Goal: Transaction & Acquisition: Purchase product/service

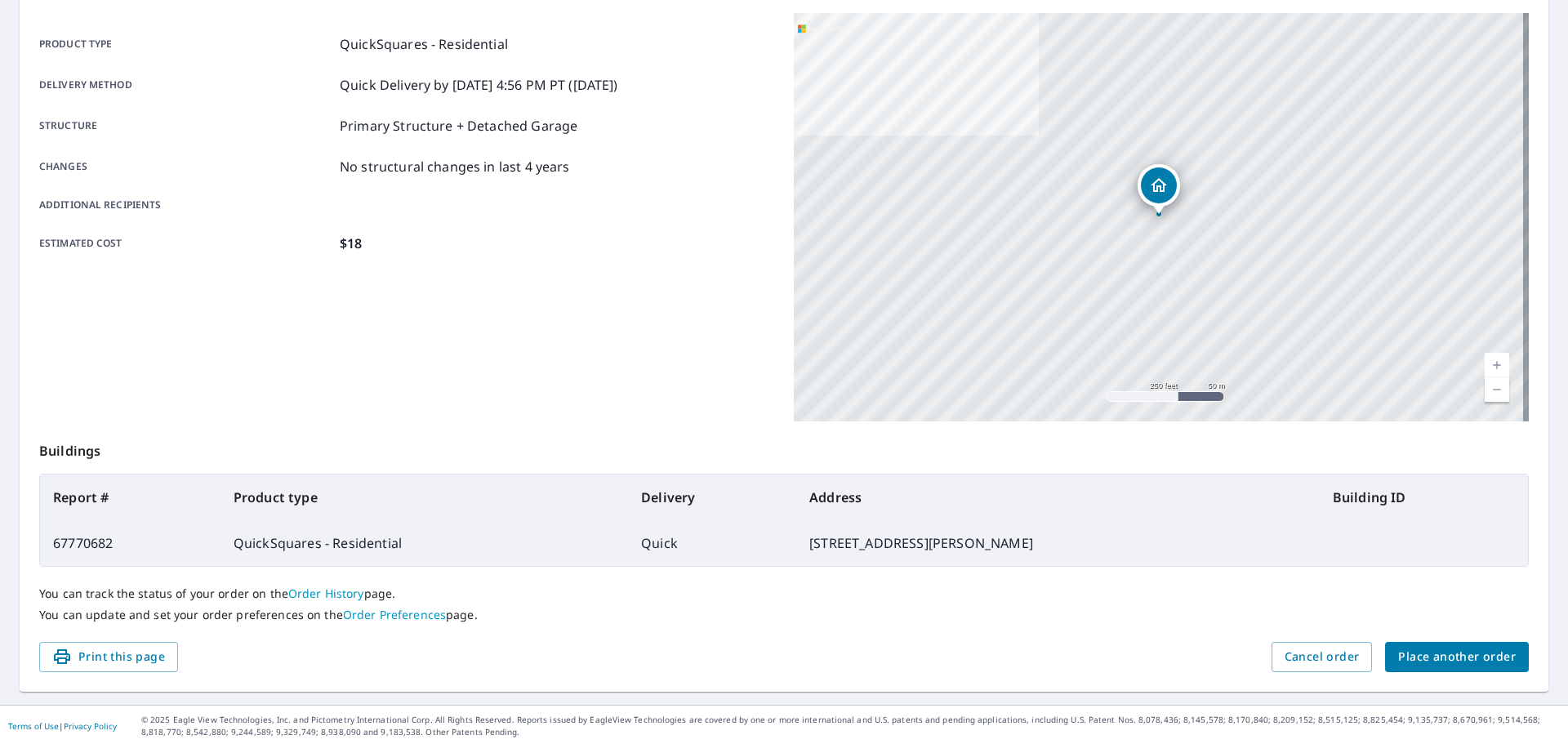
scroll to position [218, 0]
click at [1471, 655] on span "Place another order" at bounding box center [1457, 655] width 117 height 21
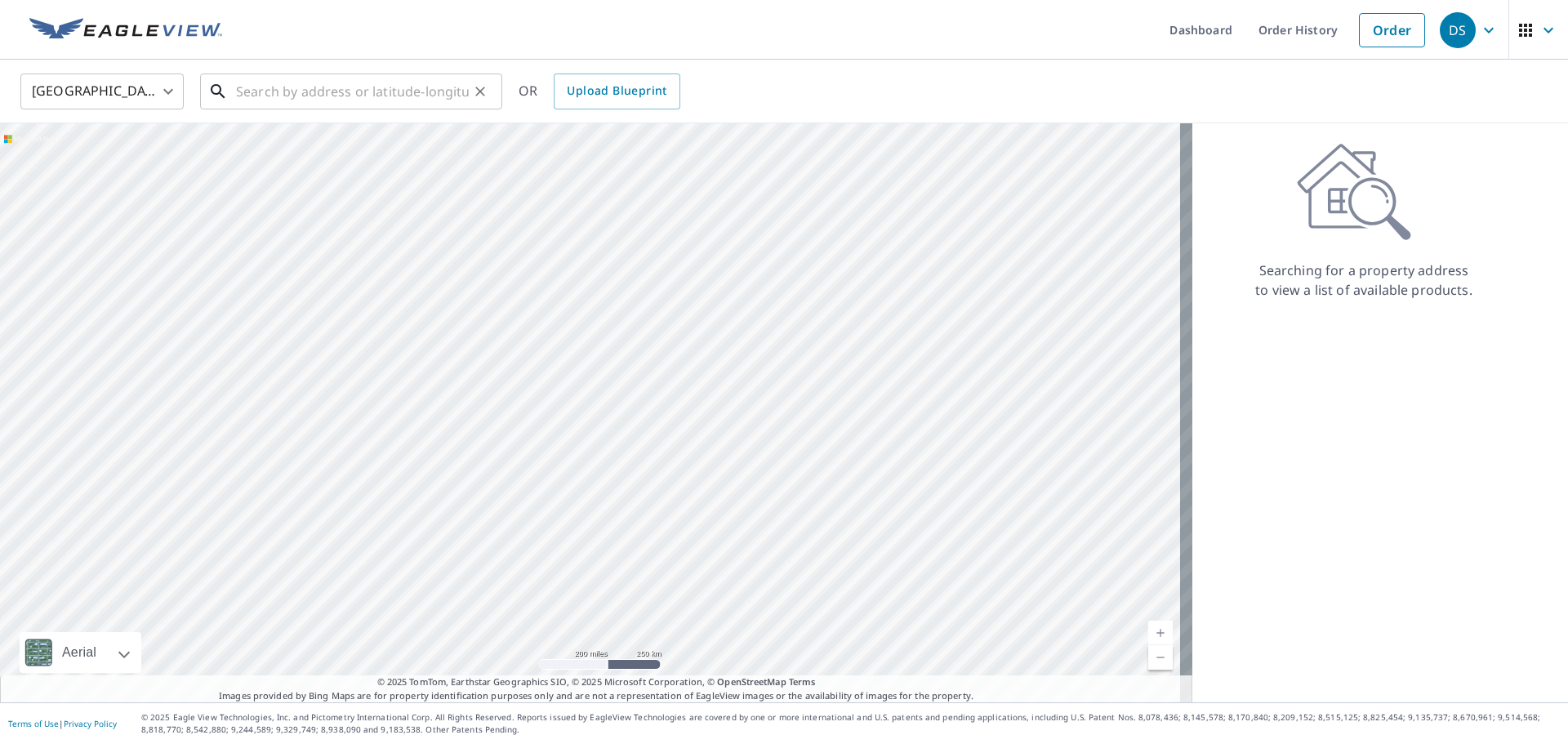
click at [249, 92] on input "text" at bounding box center [352, 92] width 233 height 45
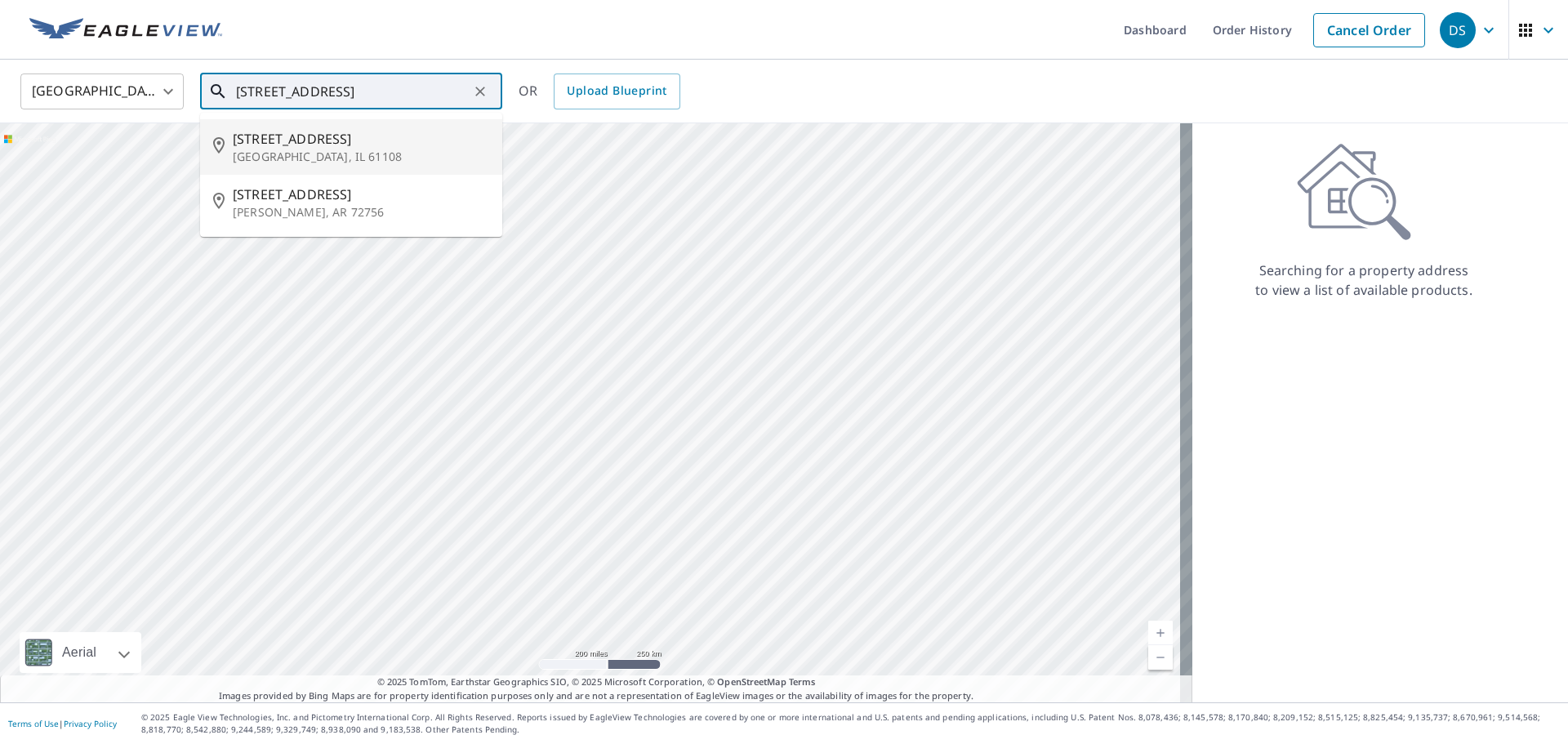
click at [344, 150] on p "[GEOGRAPHIC_DATA], IL 61108" at bounding box center [361, 156] width 256 height 16
type input "[STREET_ADDRESS]"
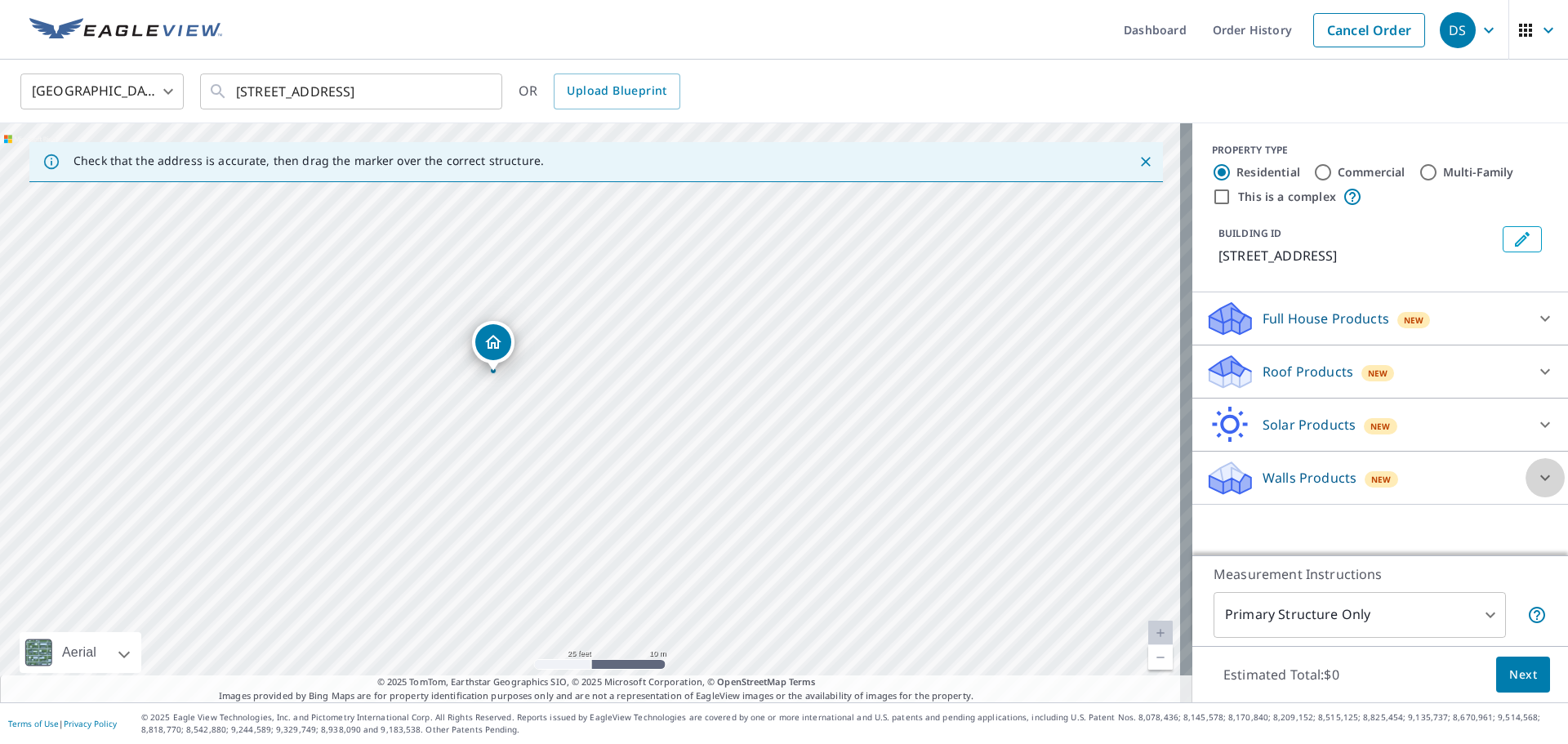
click at [1536, 469] on icon at bounding box center [1545, 478] width 20 height 20
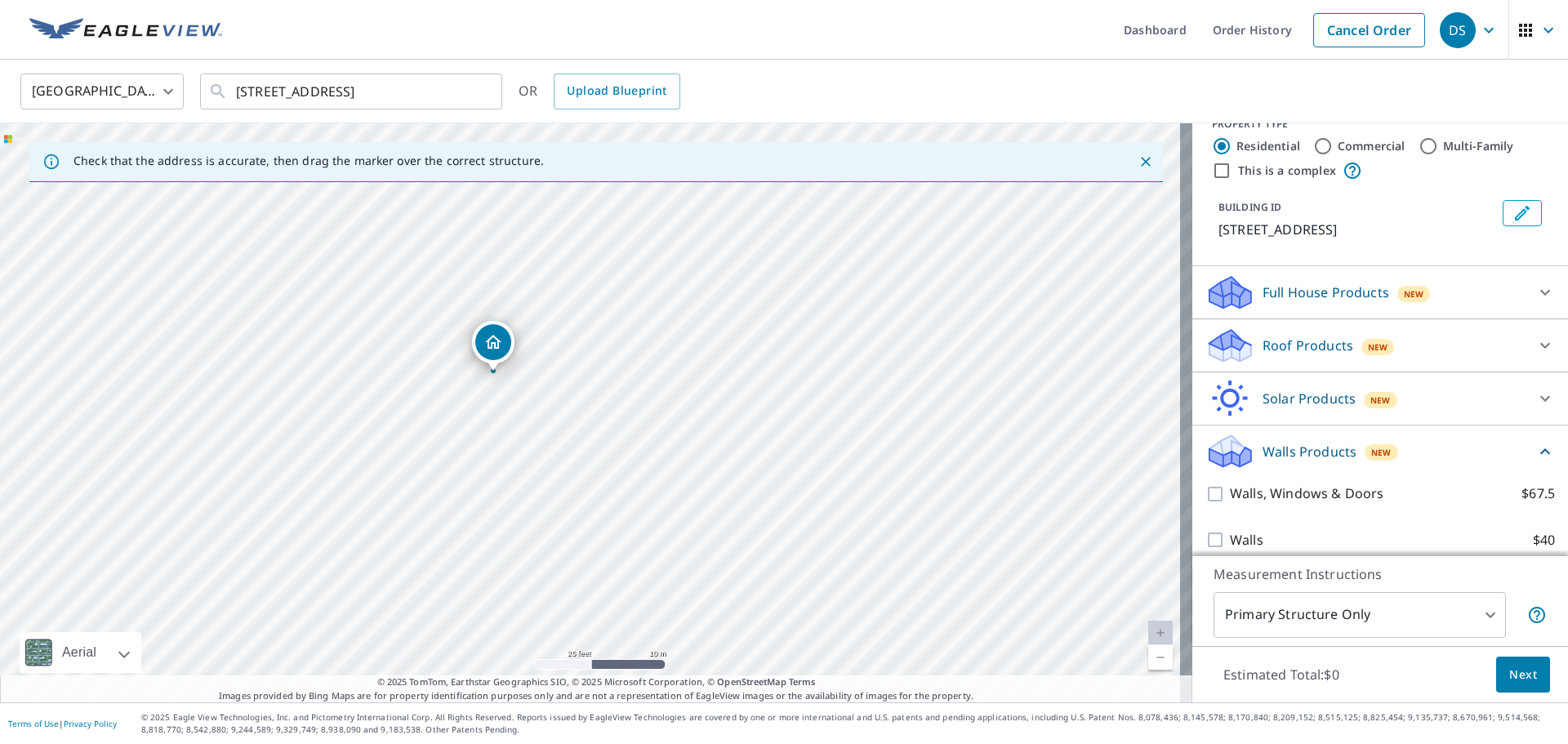
scroll to position [41, 0]
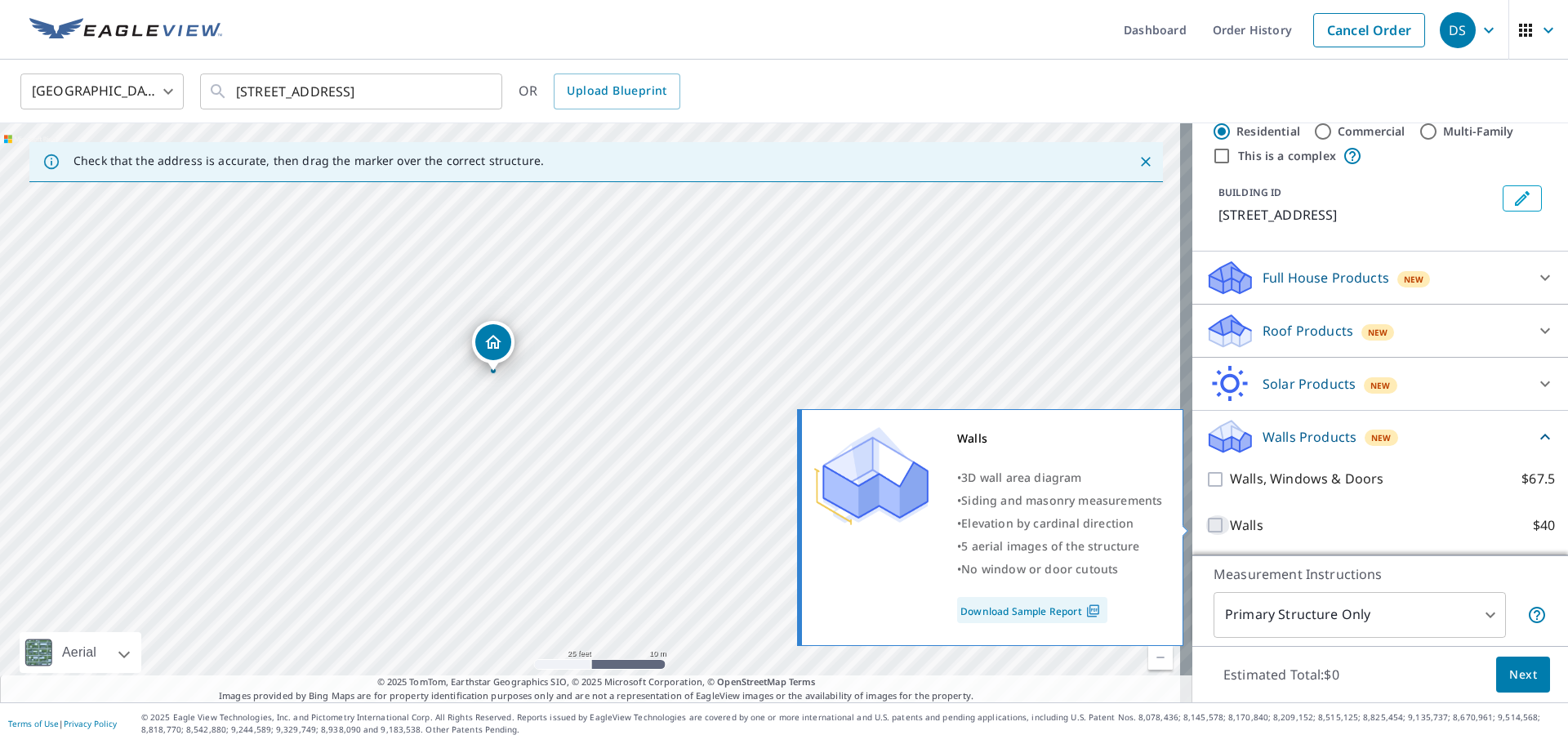
click at [1207, 523] on input "Walls $40" at bounding box center [1218, 525] width 25 height 20
checkbox input "true"
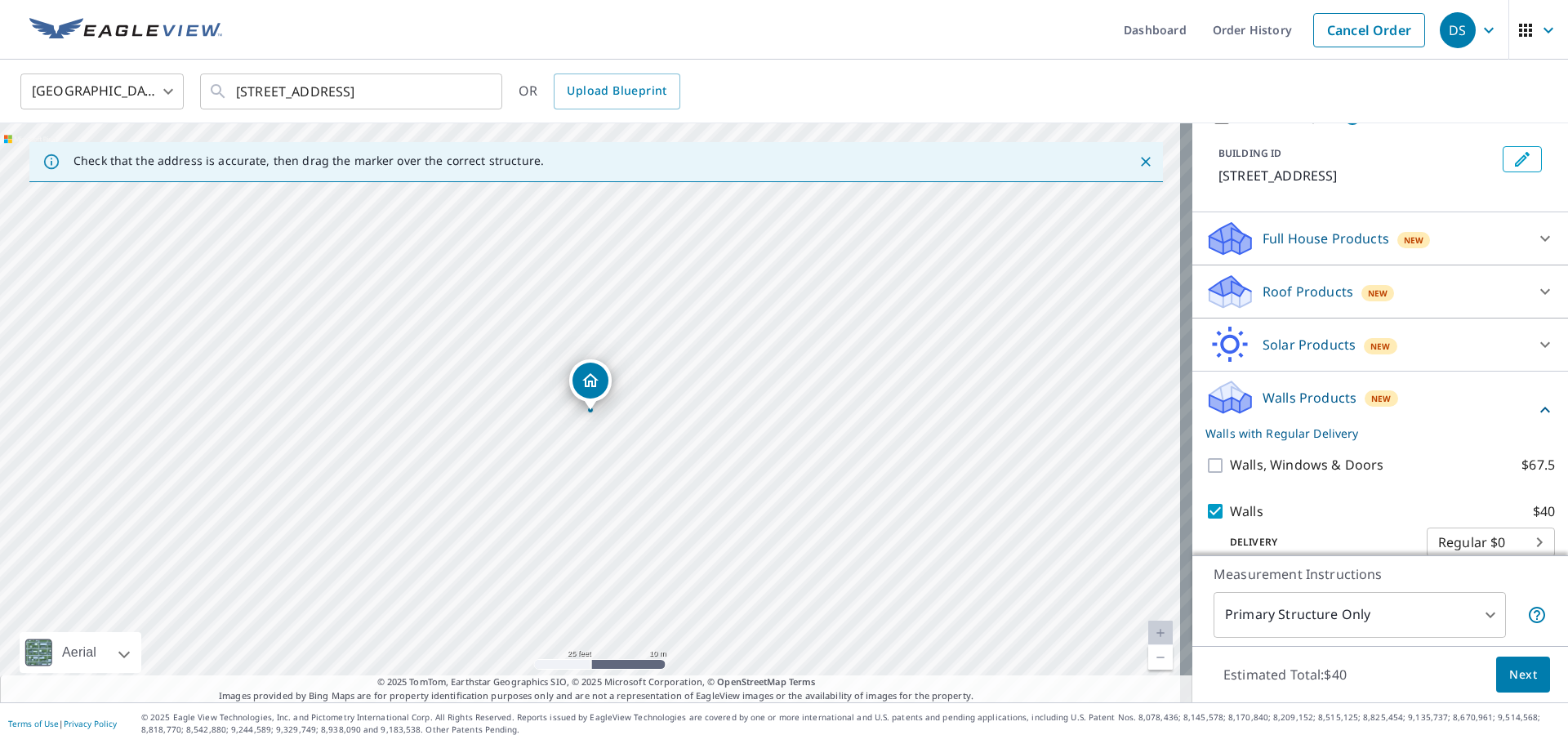
scroll to position [102, 0]
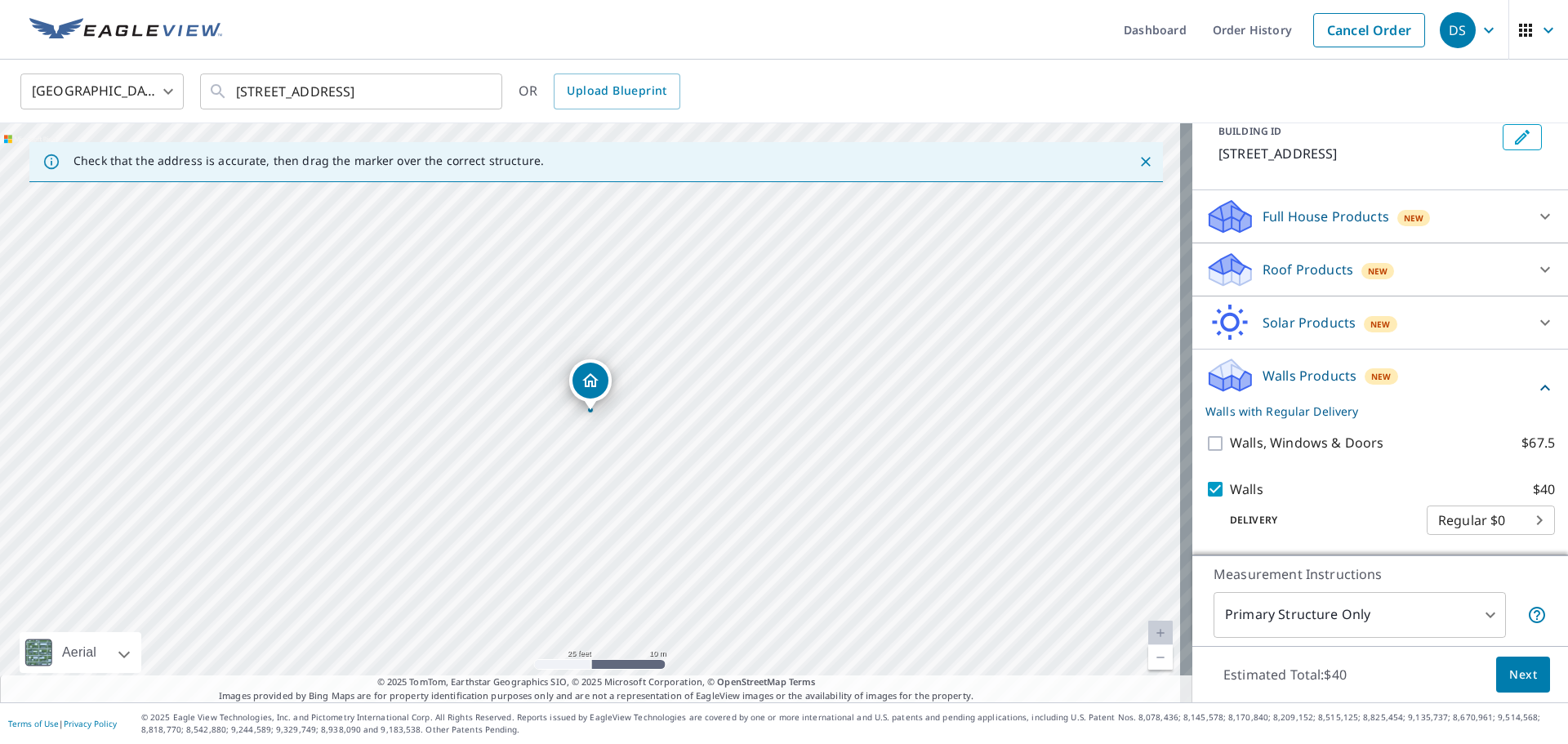
click at [1509, 672] on span "Next" at bounding box center [1523, 676] width 27 height 21
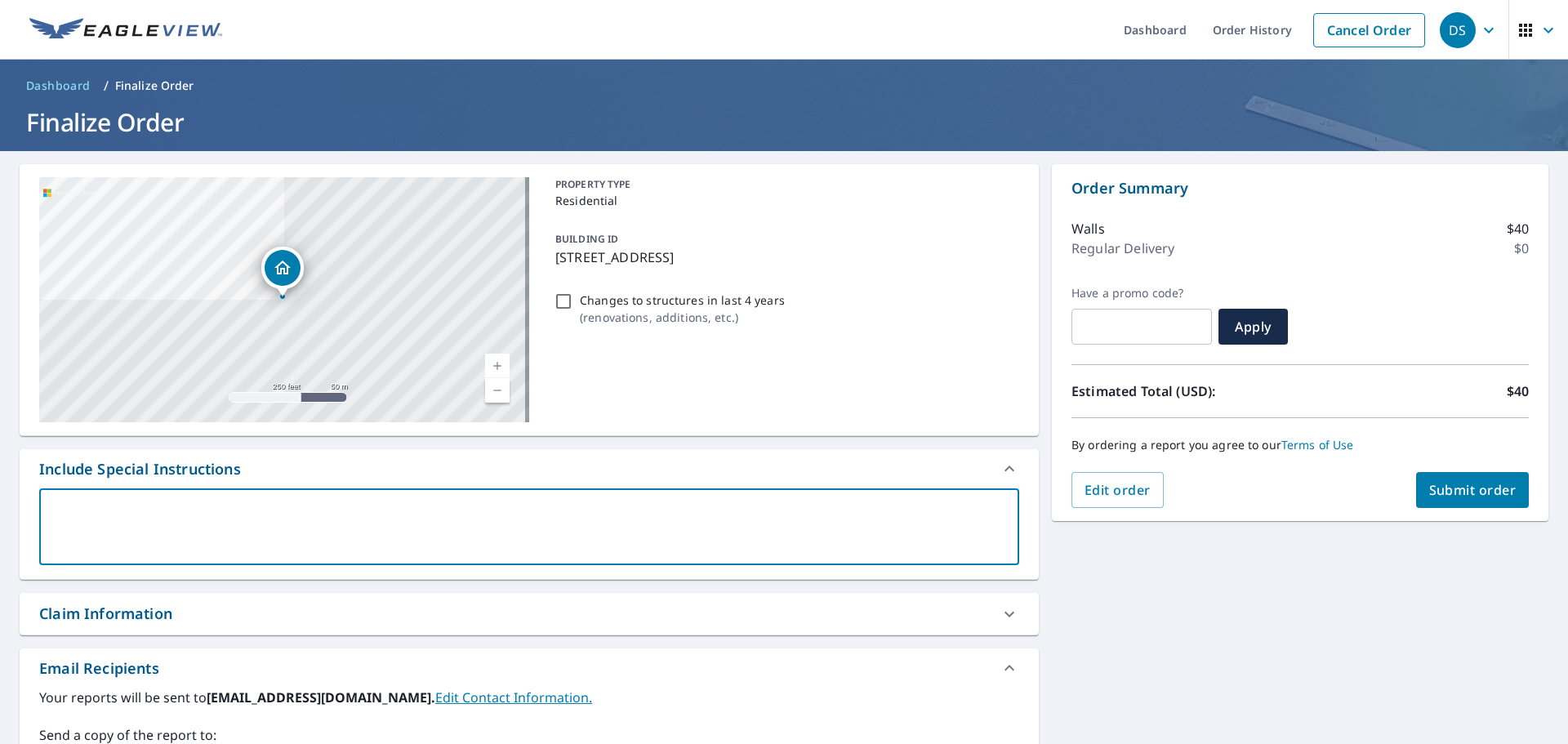
click at [152, 517] on textarea at bounding box center [530, 527] width 958 height 46
type textarea "G"
type textarea "x"
checkbox input "true"
type textarea "Ga"
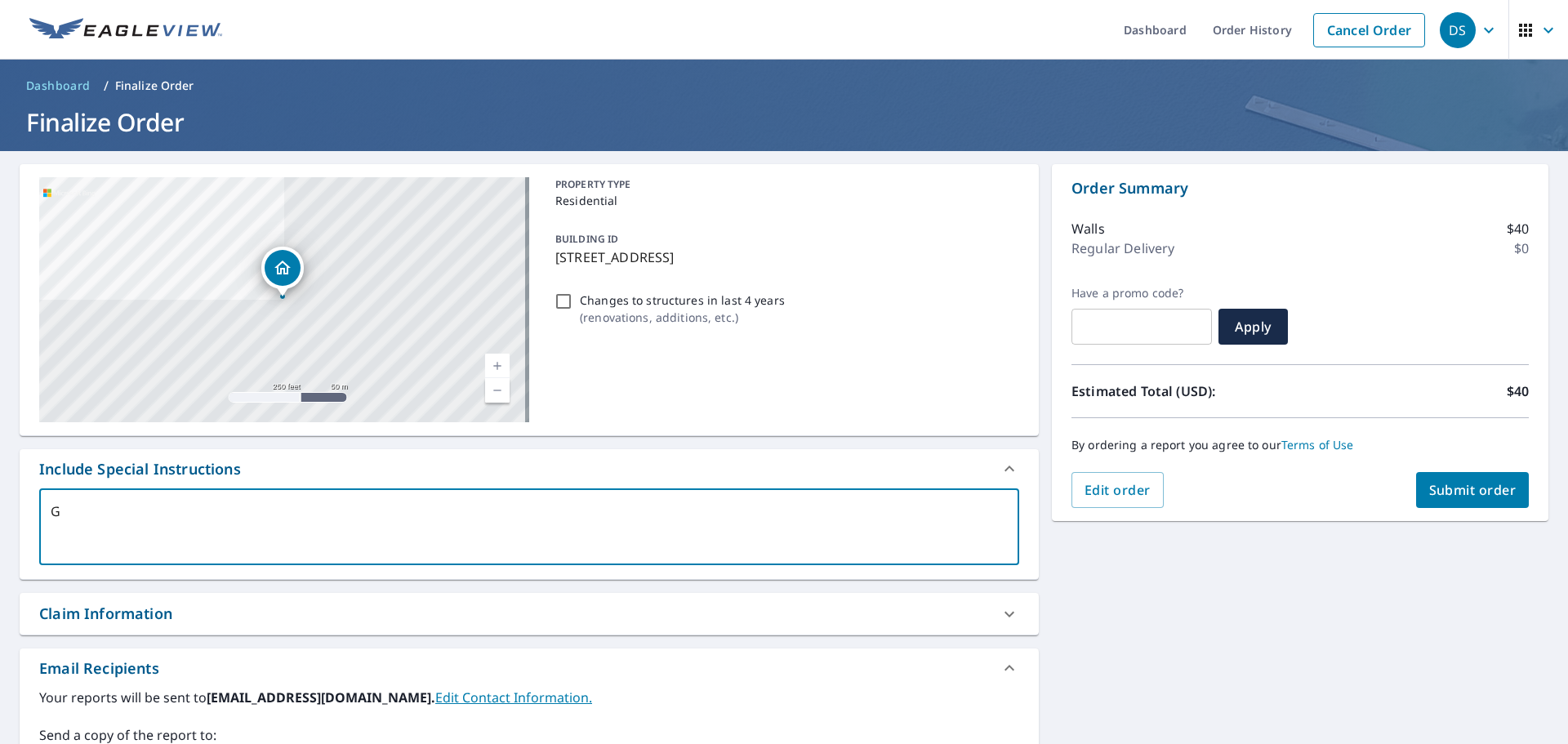
type textarea "x"
checkbox input "true"
type textarea "Gar"
type textarea "x"
checkbox input "true"
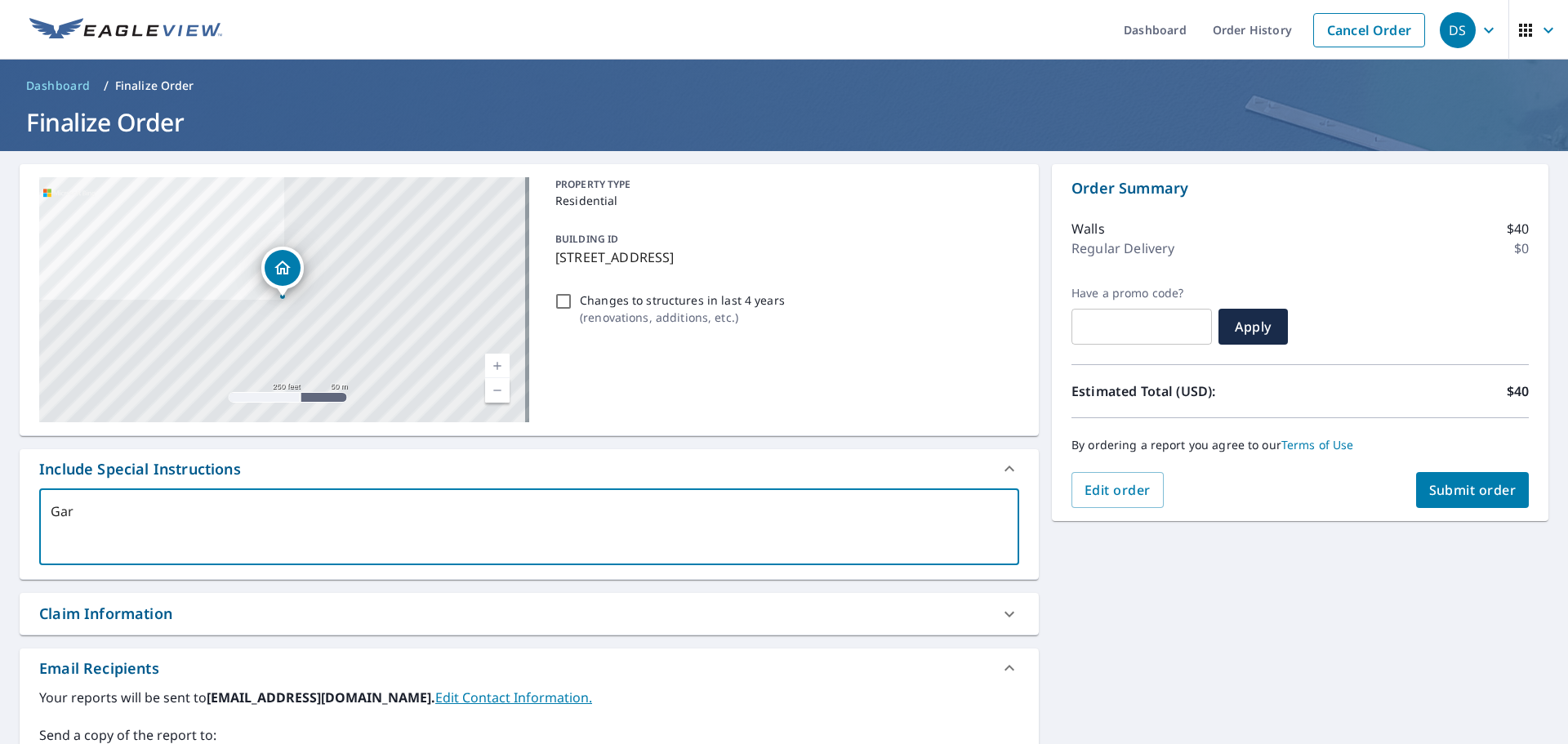
type textarea "Gara"
type textarea "x"
checkbox input "true"
type textarea "Garag"
type textarea "x"
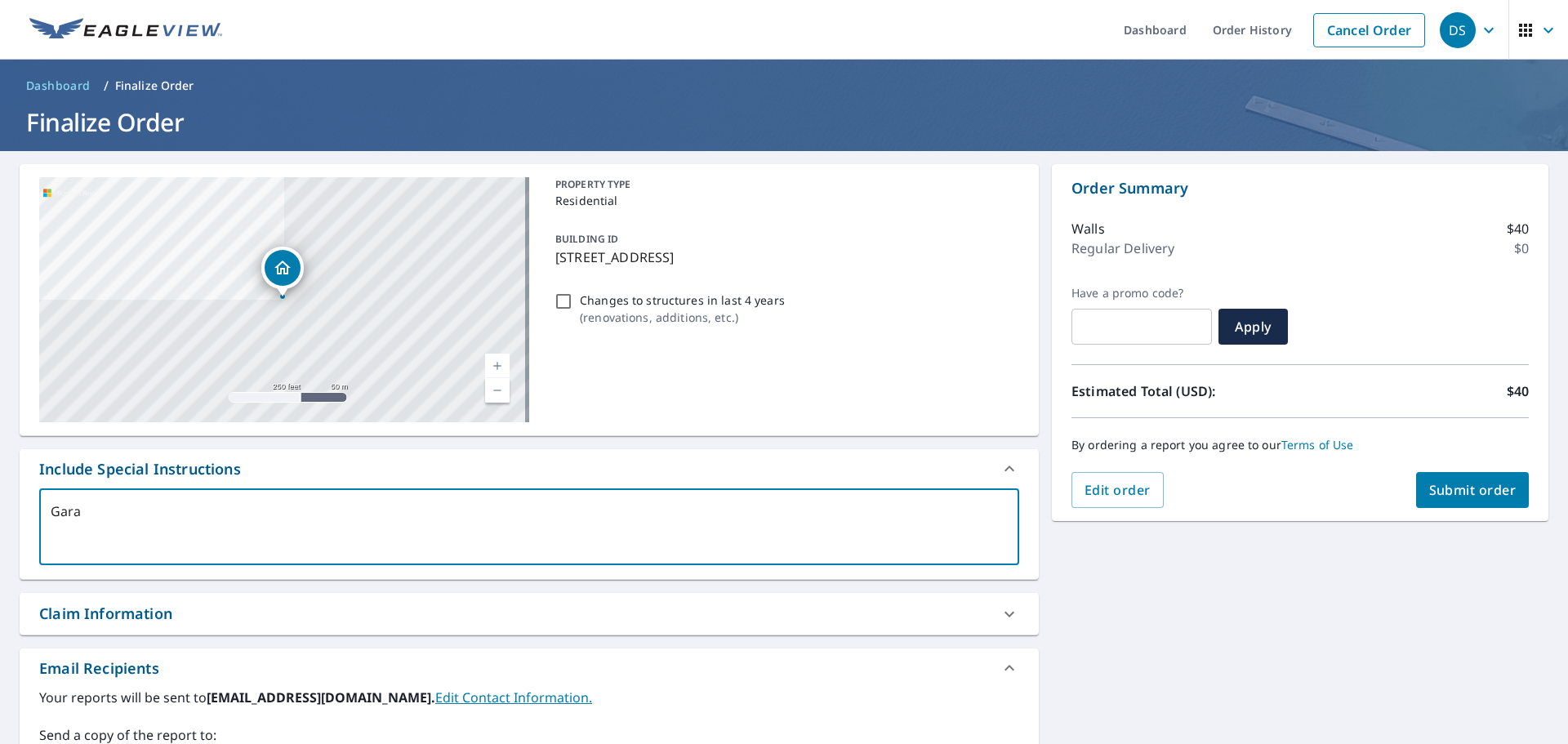
checkbox input "true"
type textarea "Garage"
type textarea "x"
checkbox input "true"
type textarea "Garage"
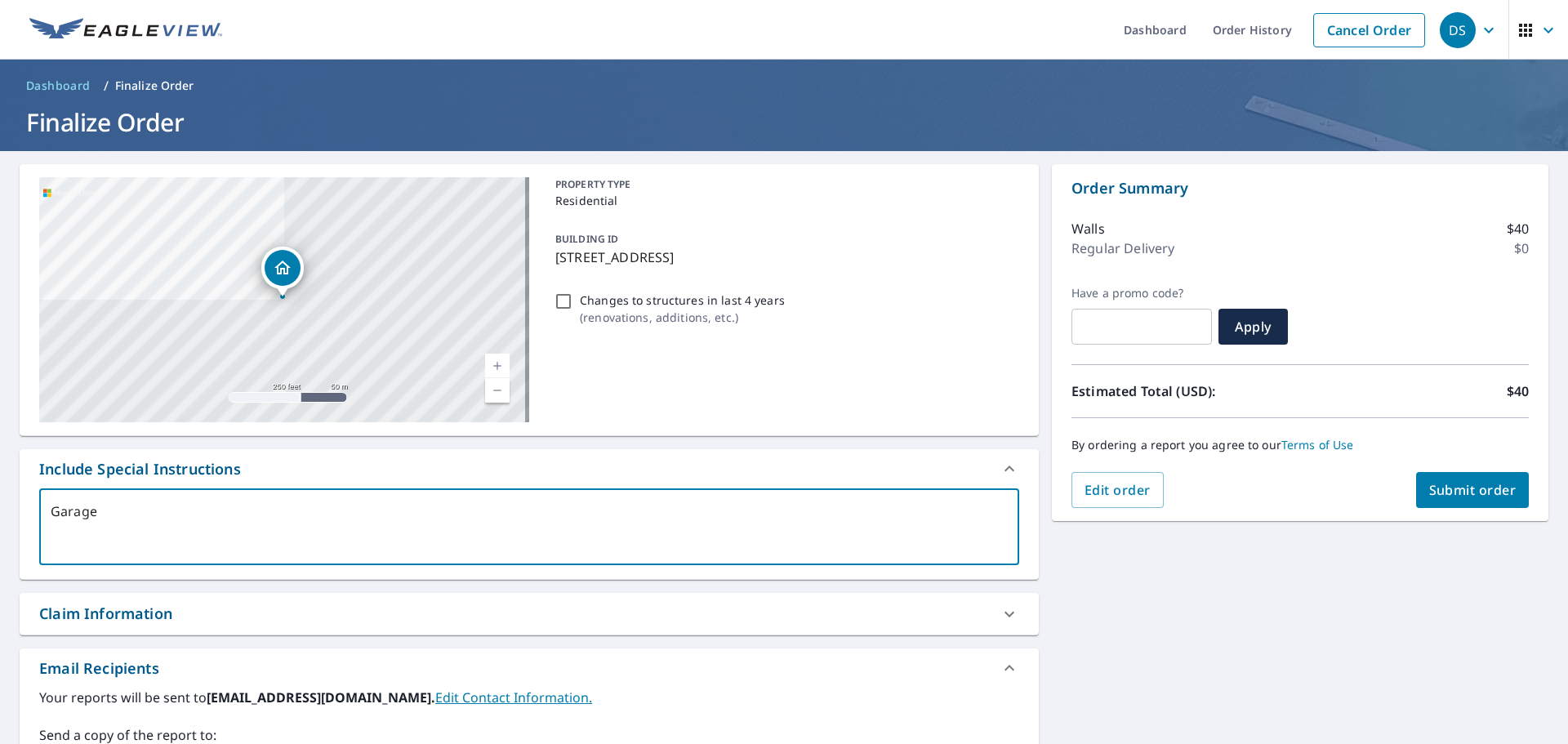
type textarea "x"
checkbox input "true"
type textarea "Garage T"
type textarea "x"
checkbox input "true"
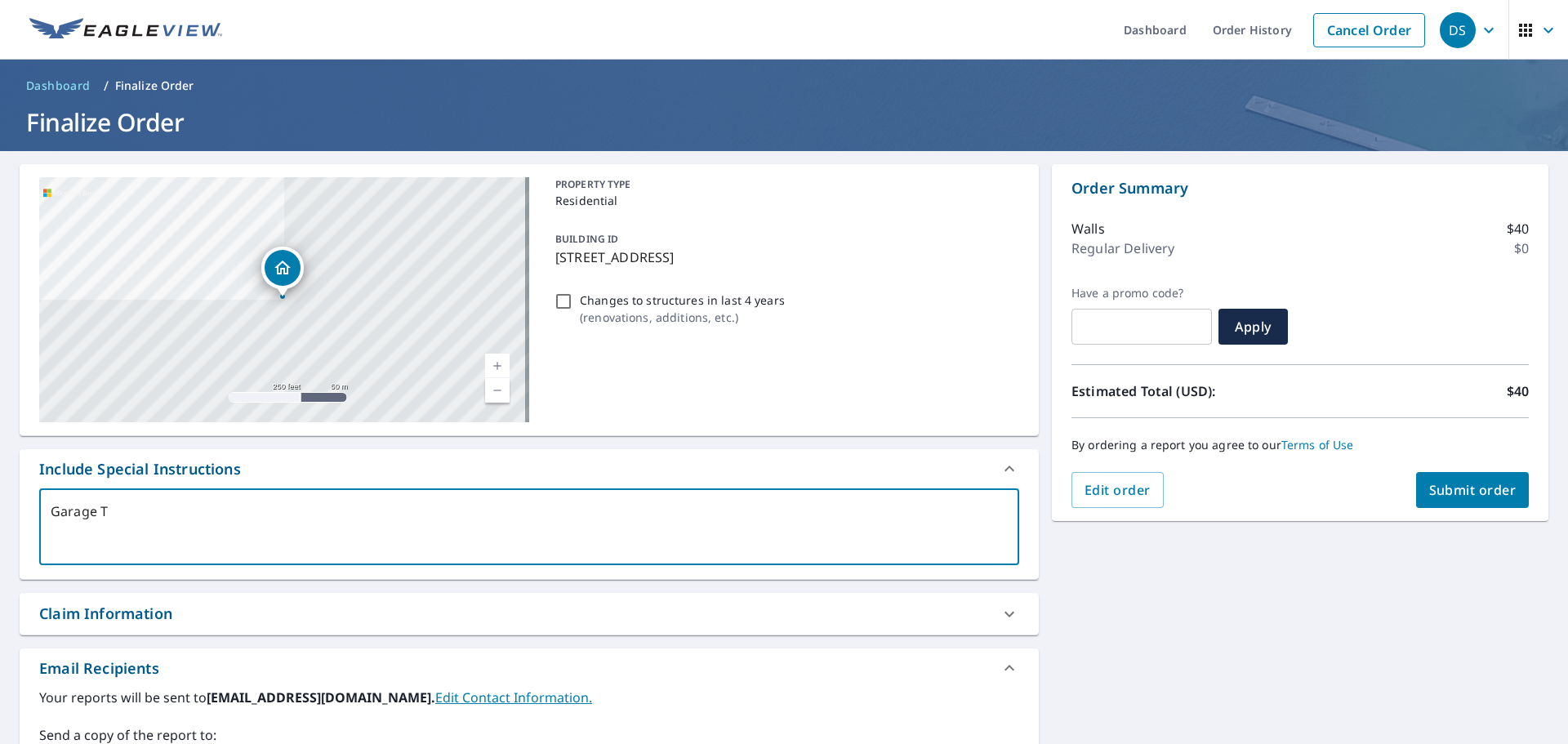
type textarea "Garage To"
type textarea "x"
checkbox input "true"
type textarea "Garage Too"
type textarea "x"
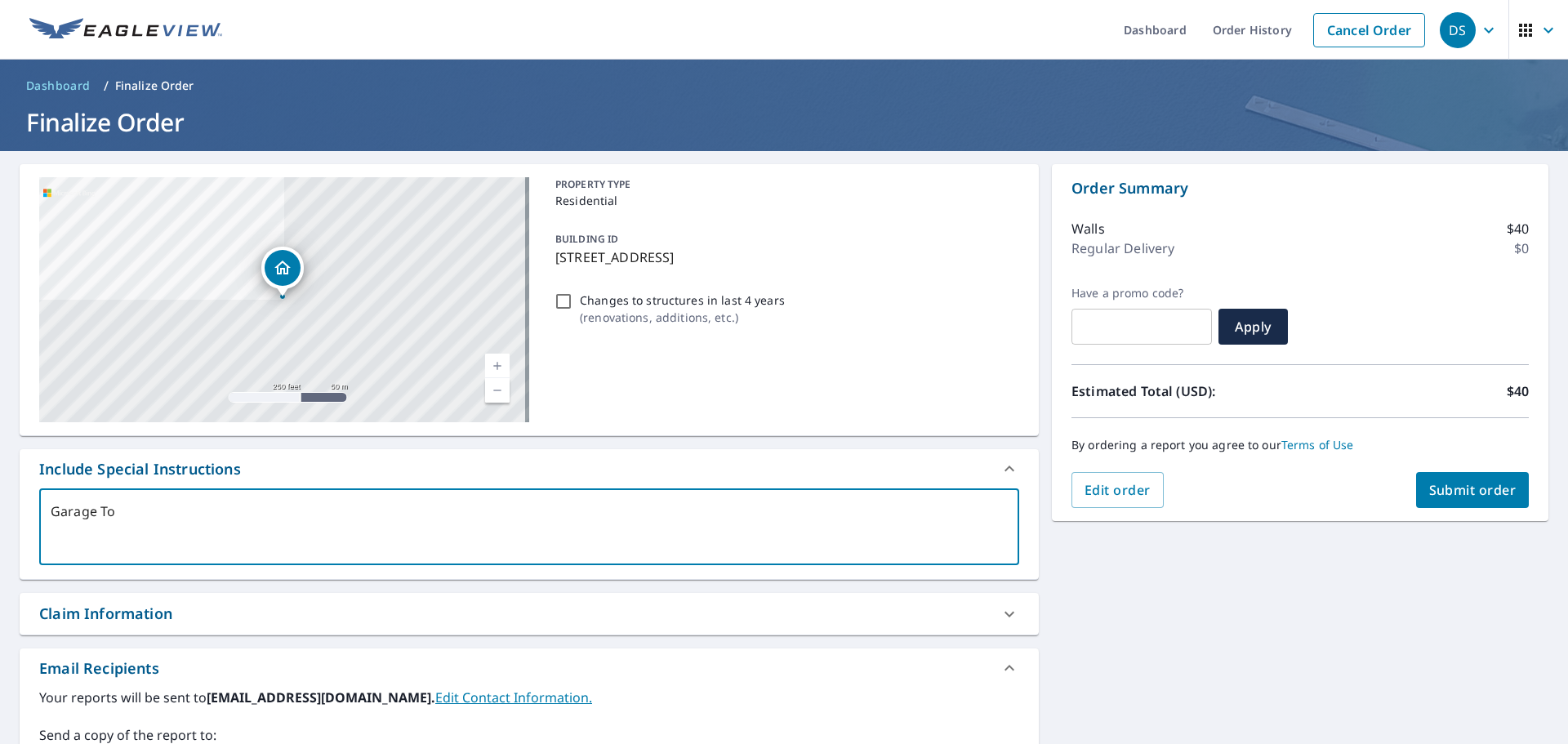
checkbox input "true"
type textarea "Garage Too"
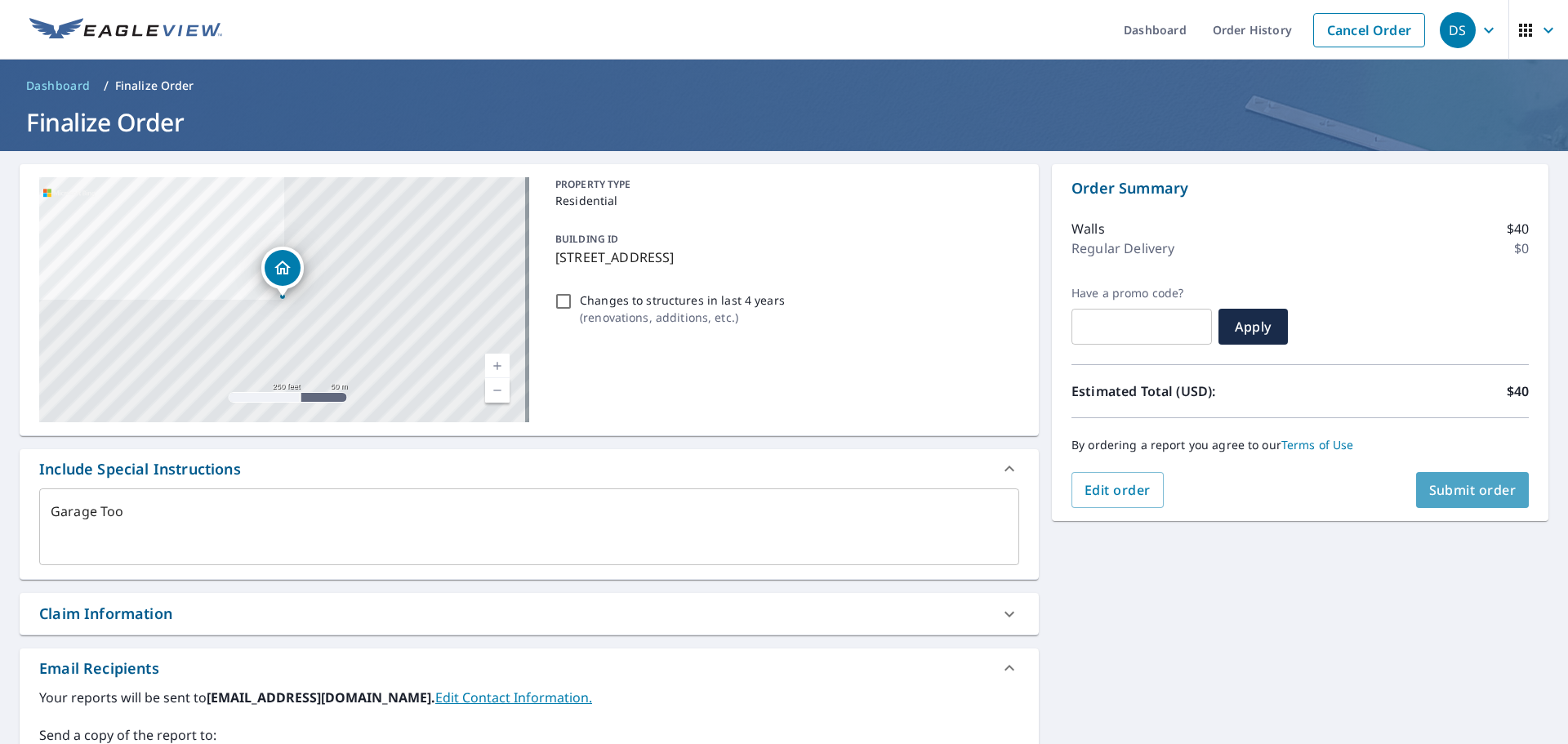
click at [1470, 485] on span "Submit order" at bounding box center [1473, 489] width 87 height 18
type textarea "x"
checkbox input "true"
